Goal: Task Accomplishment & Management: Use online tool/utility

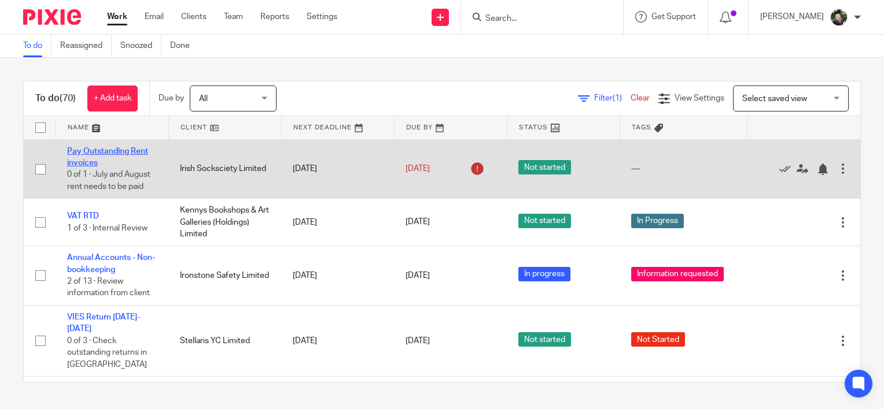
click at [89, 152] on link "Pay Outstanding Rent invoices" at bounding box center [107, 157] width 81 height 20
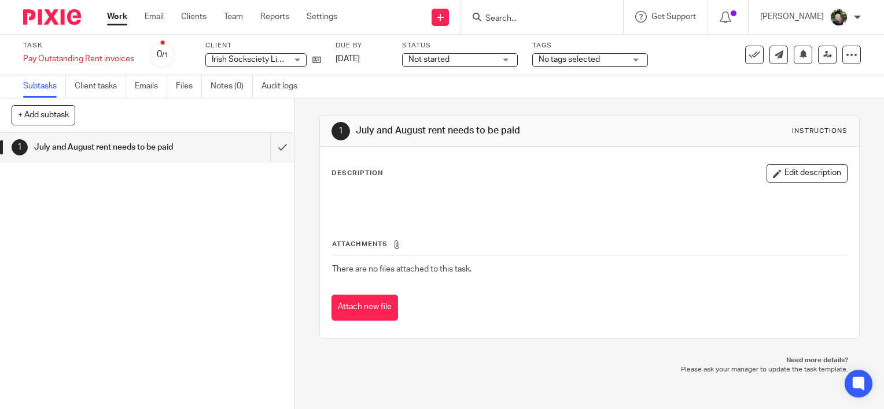
click at [461, 62] on span "Not started" at bounding box center [451, 60] width 87 height 12
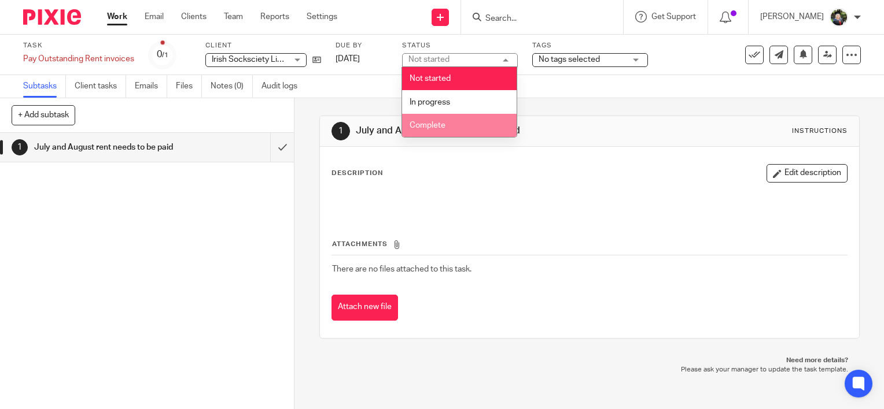
click at [460, 127] on li "Complete" at bounding box center [459, 126] width 115 height 24
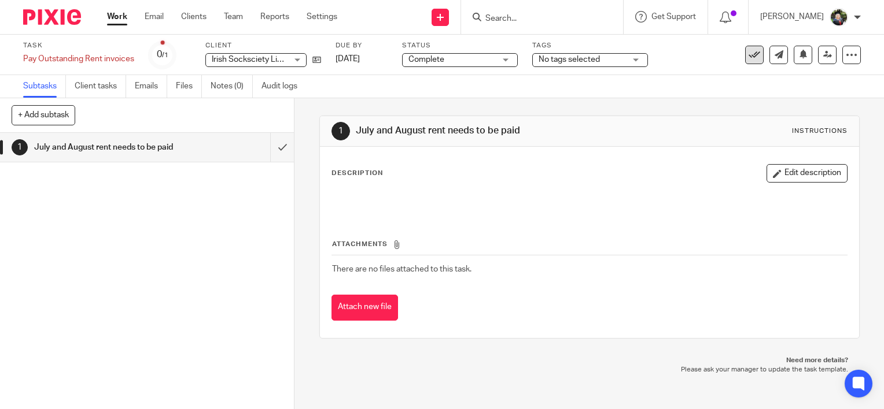
click at [748, 57] on icon at bounding box center [754, 55] width 12 height 12
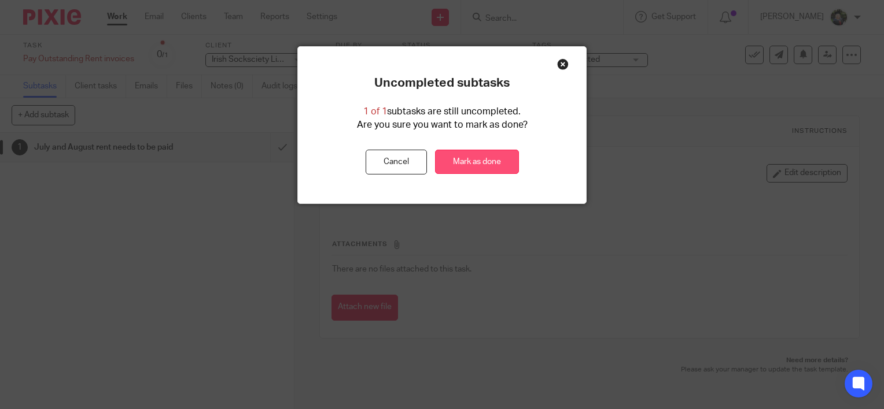
click at [457, 159] on link "Mark as done" at bounding box center [477, 162] width 84 height 25
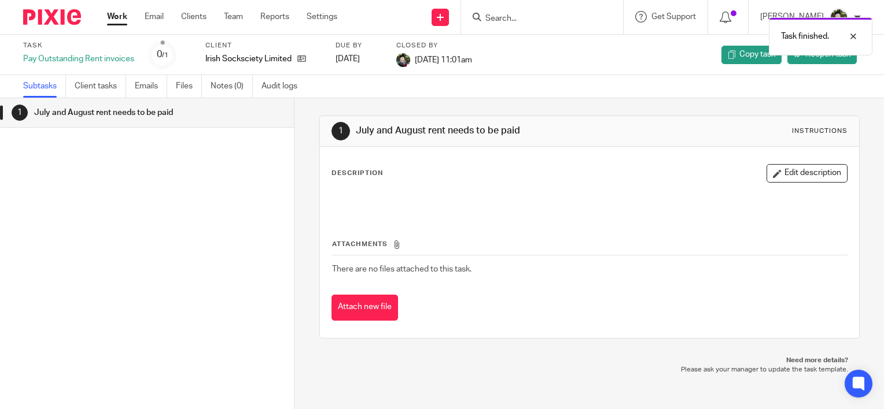
click at [113, 19] on link "Work" at bounding box center [117, 17] width 20 height 12
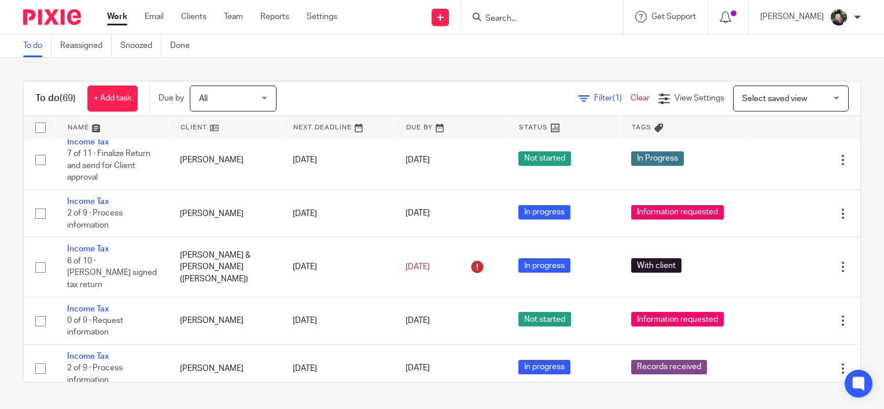
scroll to position [2660, 0]
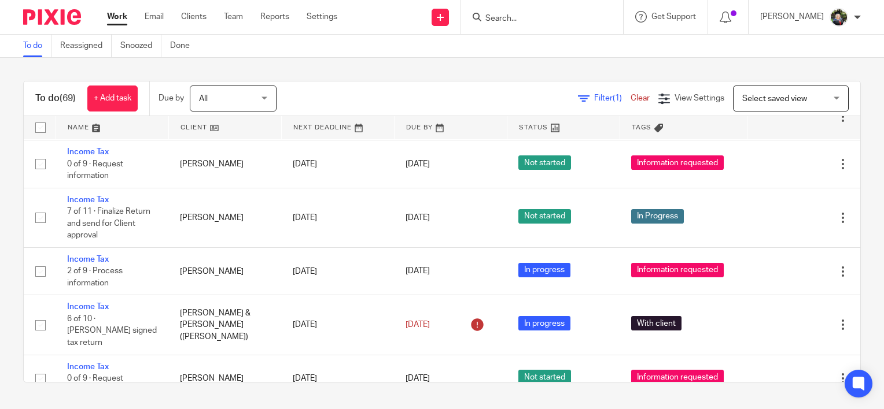
click at [556, 19] on input "Search" at bounding box center [536, 19] width 104 height 10
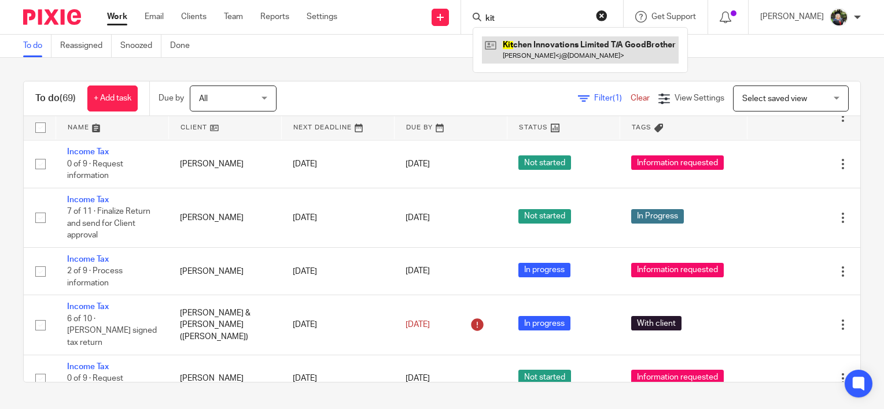
type input "kit"
click at [544, 44] on link at bounding box center [580, 49] width 197 height 27
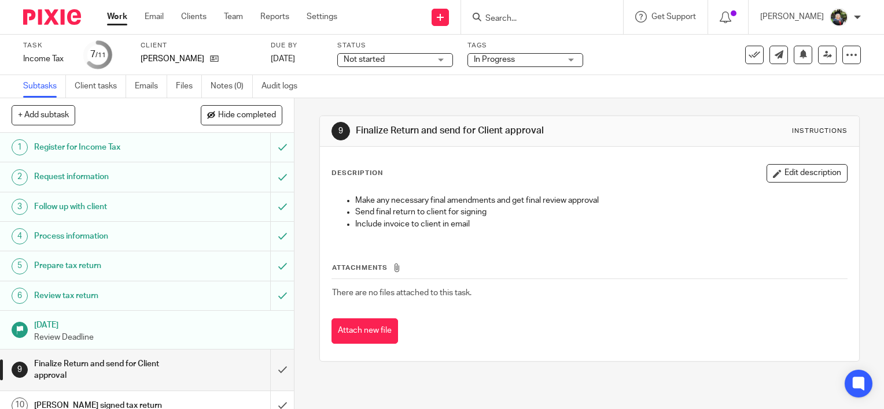
click at [407, 58] on span "Not started" at bounding box center [387, 60] width 87 height 12
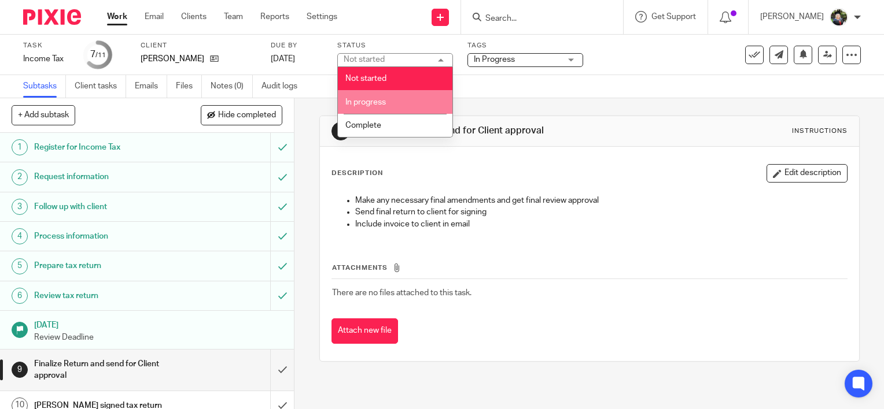
click at [400, 99] on li "In progress" at bounding box center [395, 102] width 115 height 24
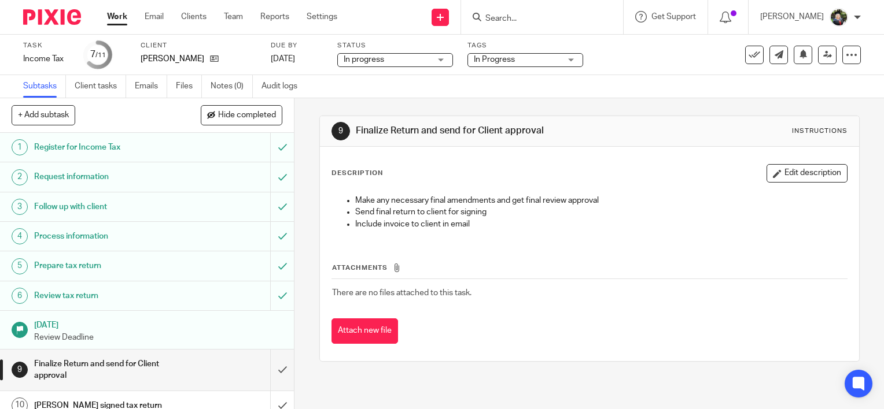
click at [519, 99] on div "9 Finalize Return and send for Client approval Instructions Description Edit de…" at bounding box center [589, 238] width 540 height 281
click at [555, 17] on input "Search" at bounding box center [536, 19] width 104 height 10
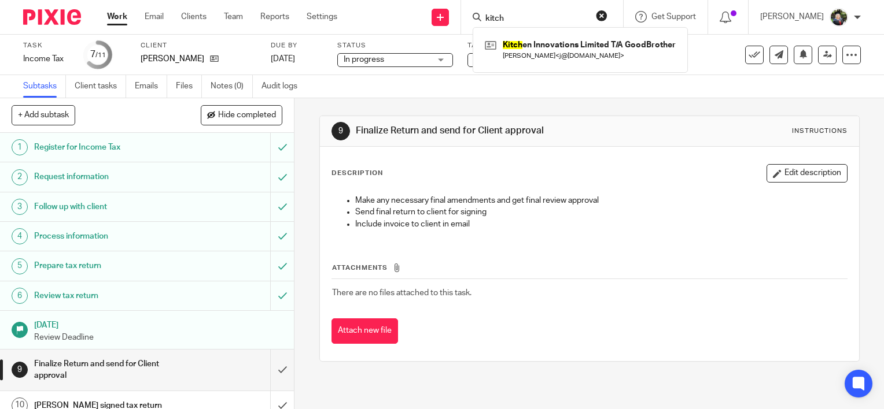
type input "kitch"
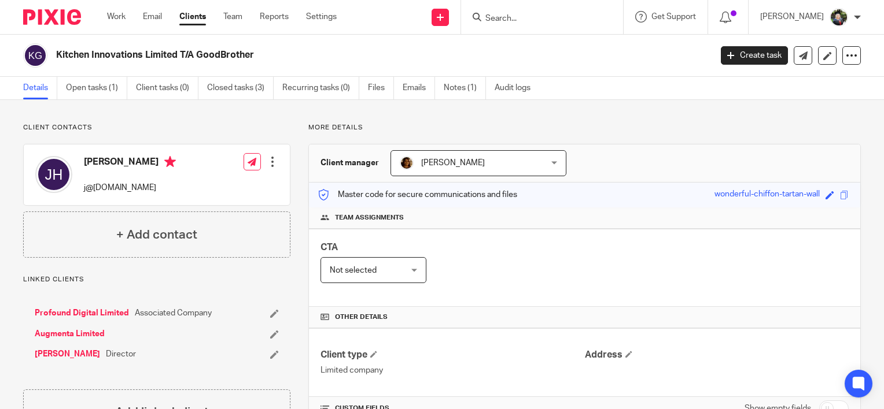
click at [111, 88] on link "Open tasks (1)" at bounding box center [96, 88] width 61 height 23
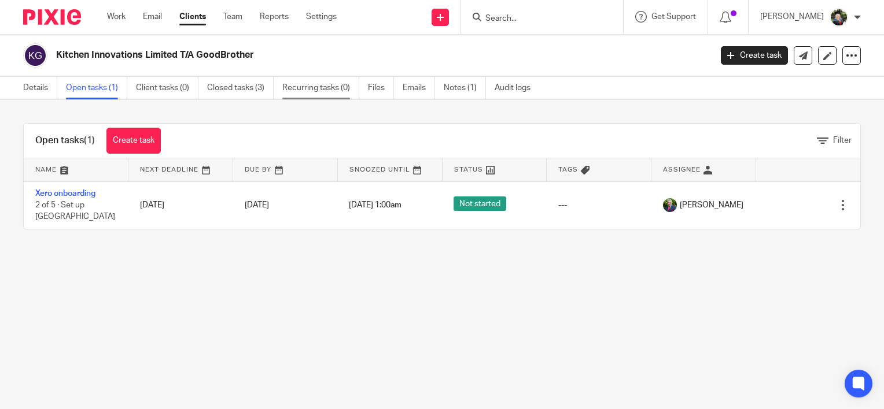
click at [347, 91] on link "Recurring tasks (0)" at bounding box center [320, 88] width 77 height 23
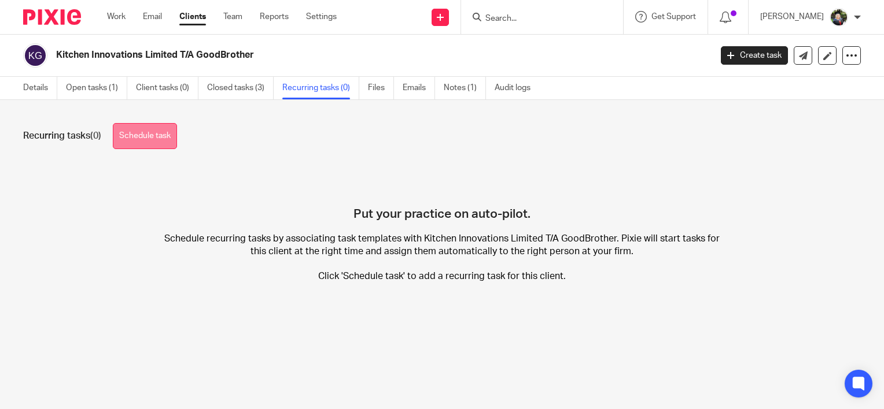
click at [145, 135] on link "Schedule task" at bounding box center [145, 136] width 64 height 26
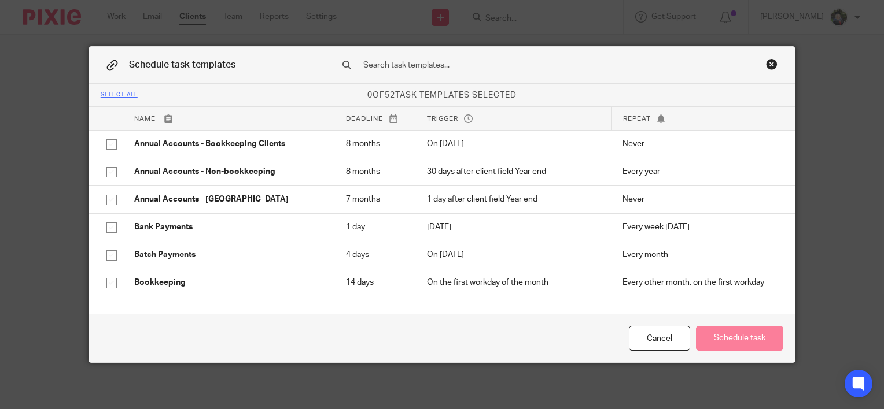
click at [500, 65] on input "text" at bounding box center [543, 65] width 363 height 13
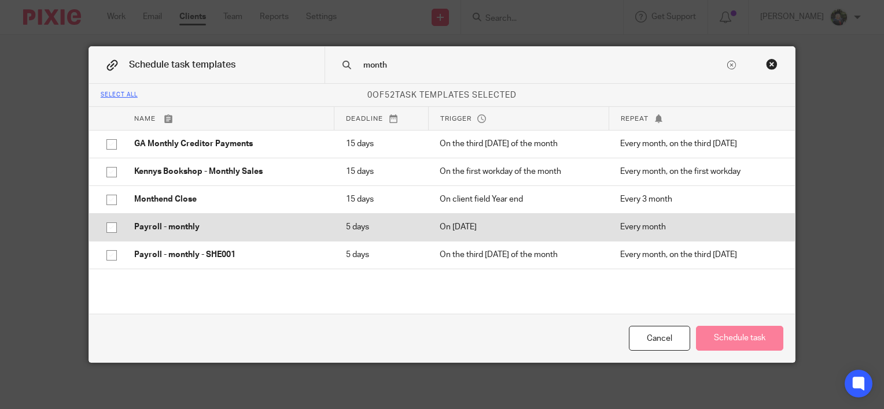
type input "month"
click at [195, 231] on p "Payroll - monthly" at bounding box center [228, 227] width 189 height 12
checkbox input "true"
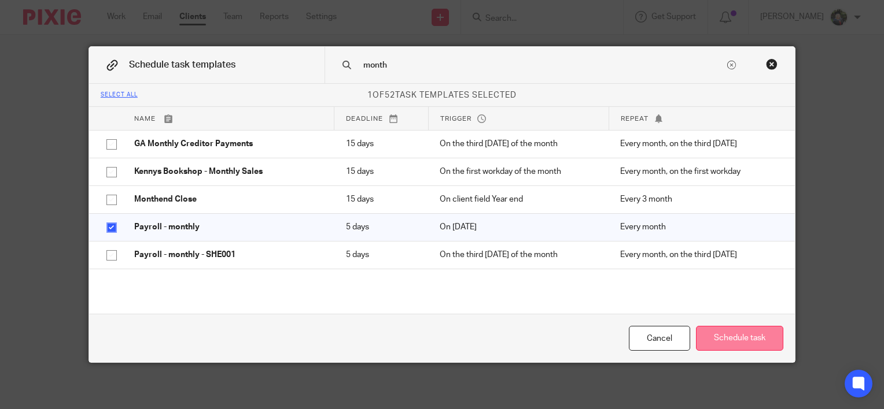
click at [733, 344] on button "Schedule task" at bounding box center [739, 338] width 87 height 25
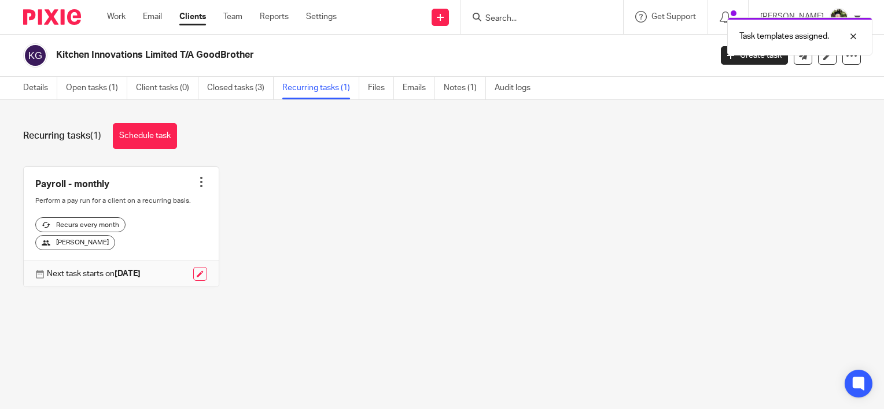
click at [123, 19] on link "Work" at bounding box center [116, 17] width 19 height 12
